Goal: Information Seeking & Learning: Learn about a topic

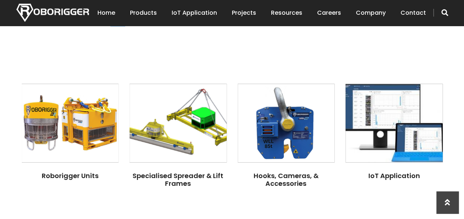
scroll to position [553, 0]
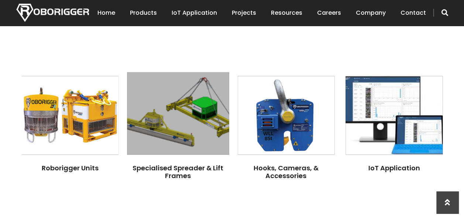
click at [177, 120] on img at bounding box center [178, 113] width 102 height 83
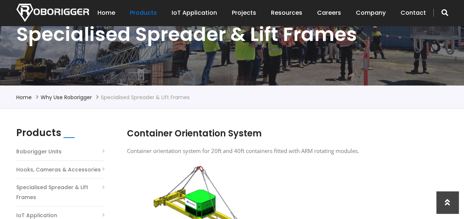
scroll to position [111, 0]
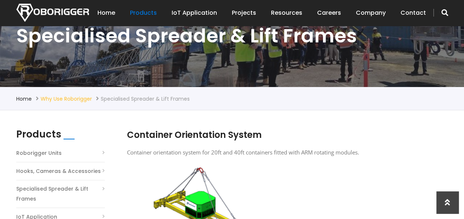
click at [66, 98] on link "Why use Roborigger" at bounding box center [66, 98] width 51 height 7
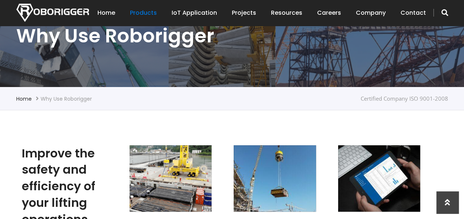
scroll to position [184, 0]
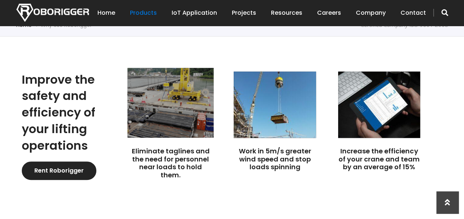
click at [170, 114] on img at bounding box center [170, 103] width 86 height 70
